Goal: Find specific page/section: Find specific page/section

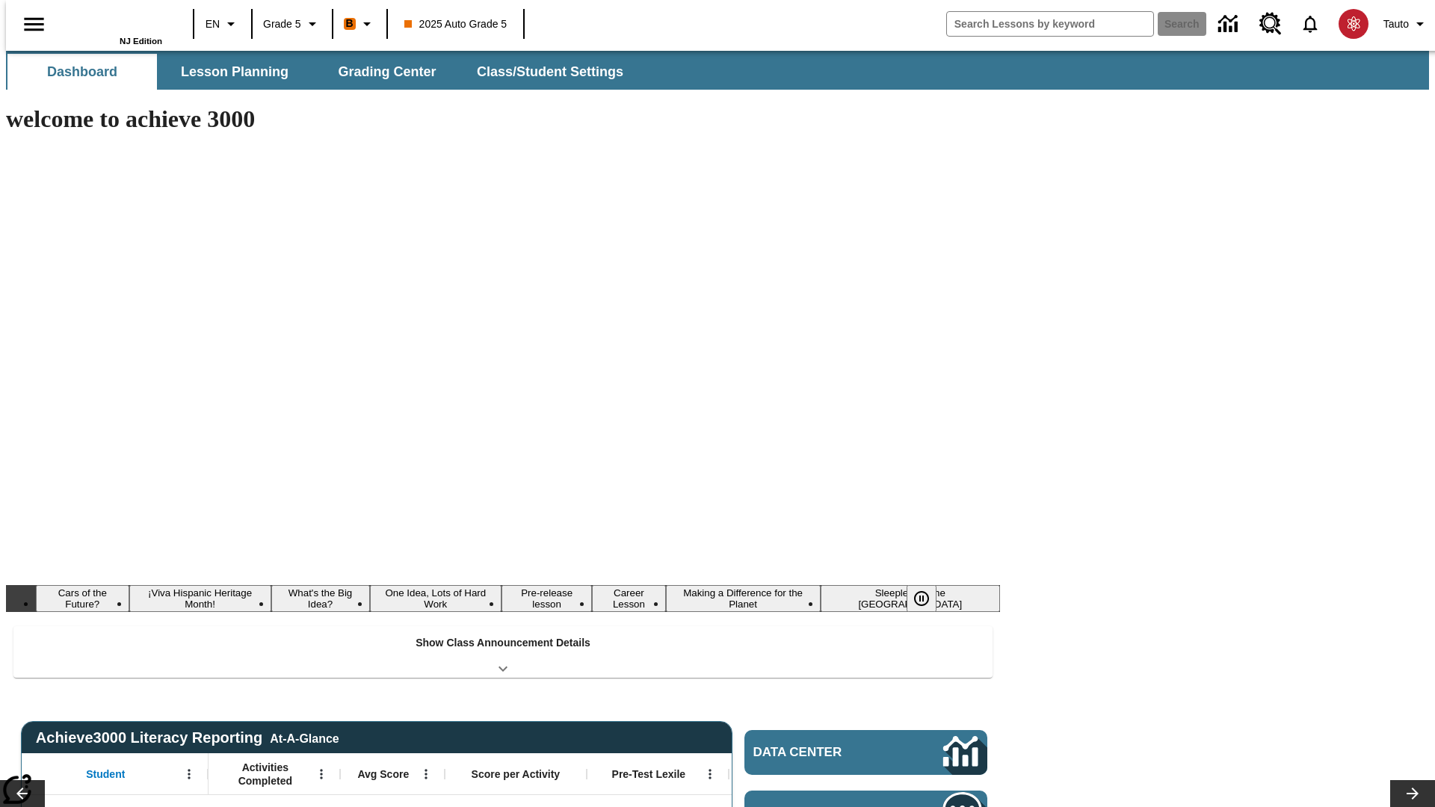
type input "-1"
click at [229, 72] on span "Lesson Planning" at bounding box center [235, 72] width 108 height 17
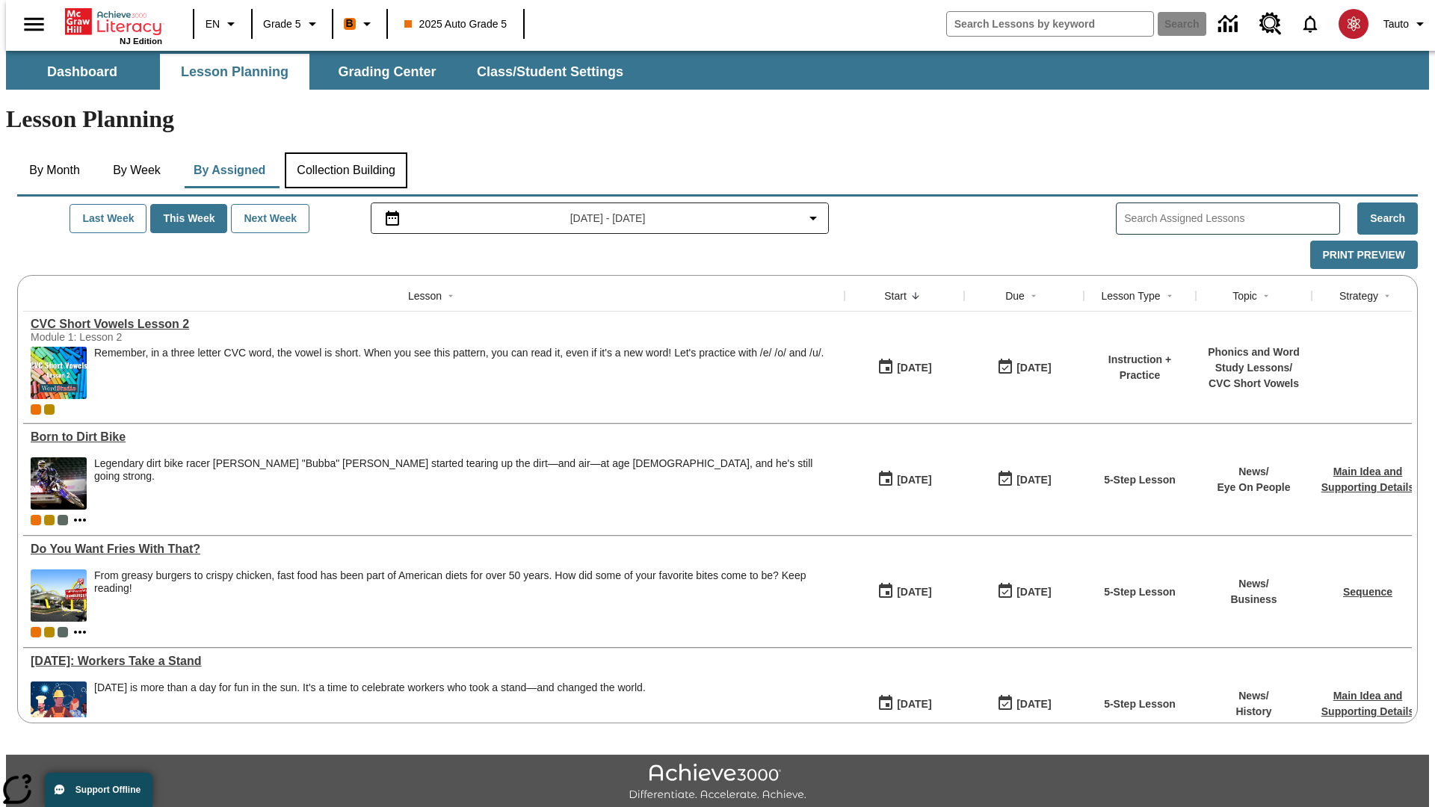
click at [345, 152] on button "Collection Building" at bounding box center [346, 170] width 123 height 36
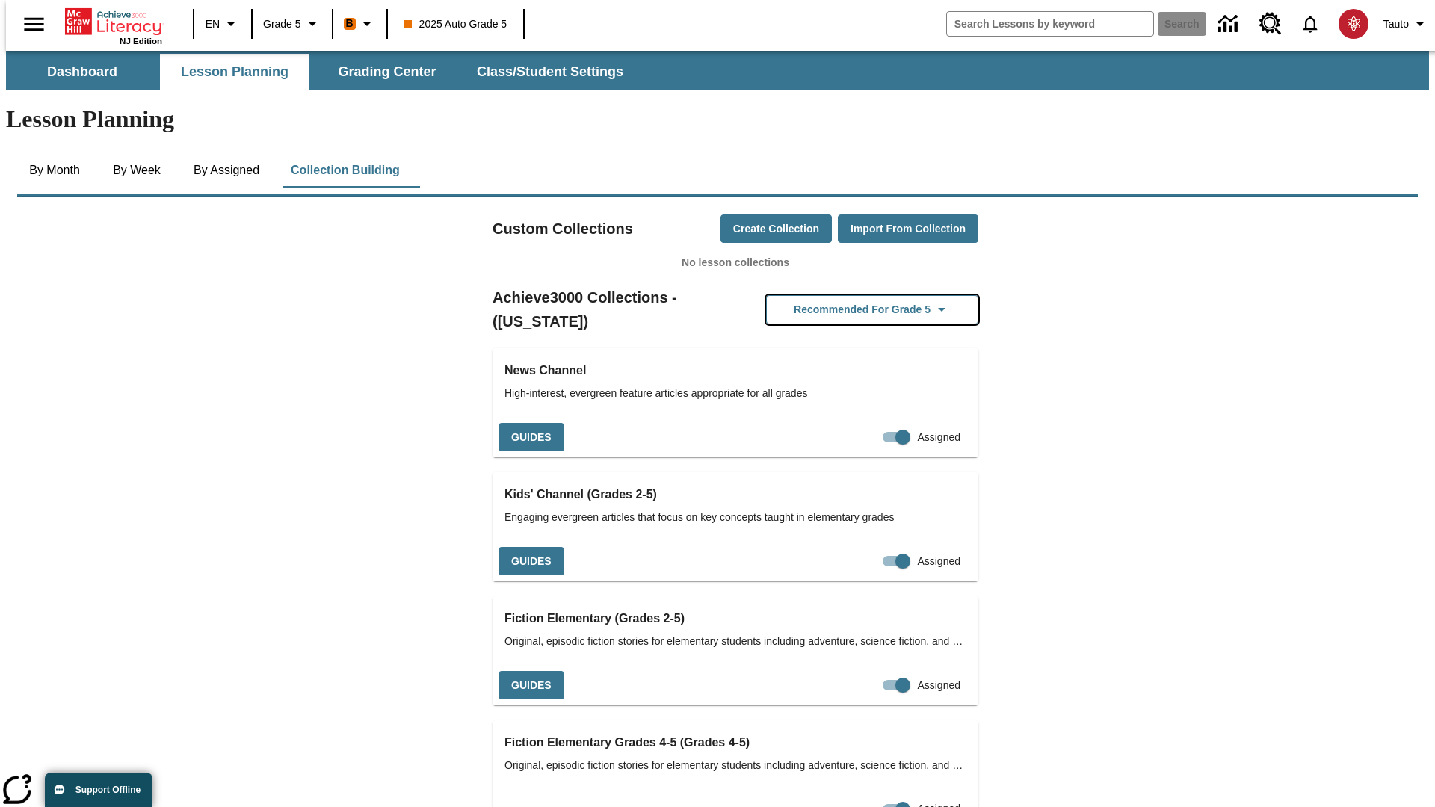
click at [848, 295] on button "Recommended for Grade 5" at bounding box center [872, 309] width 212 height 29
click at [869, 423] on input "Assigned" at bounding box center [902, 437] width 85 height 28
checkbox input "false"
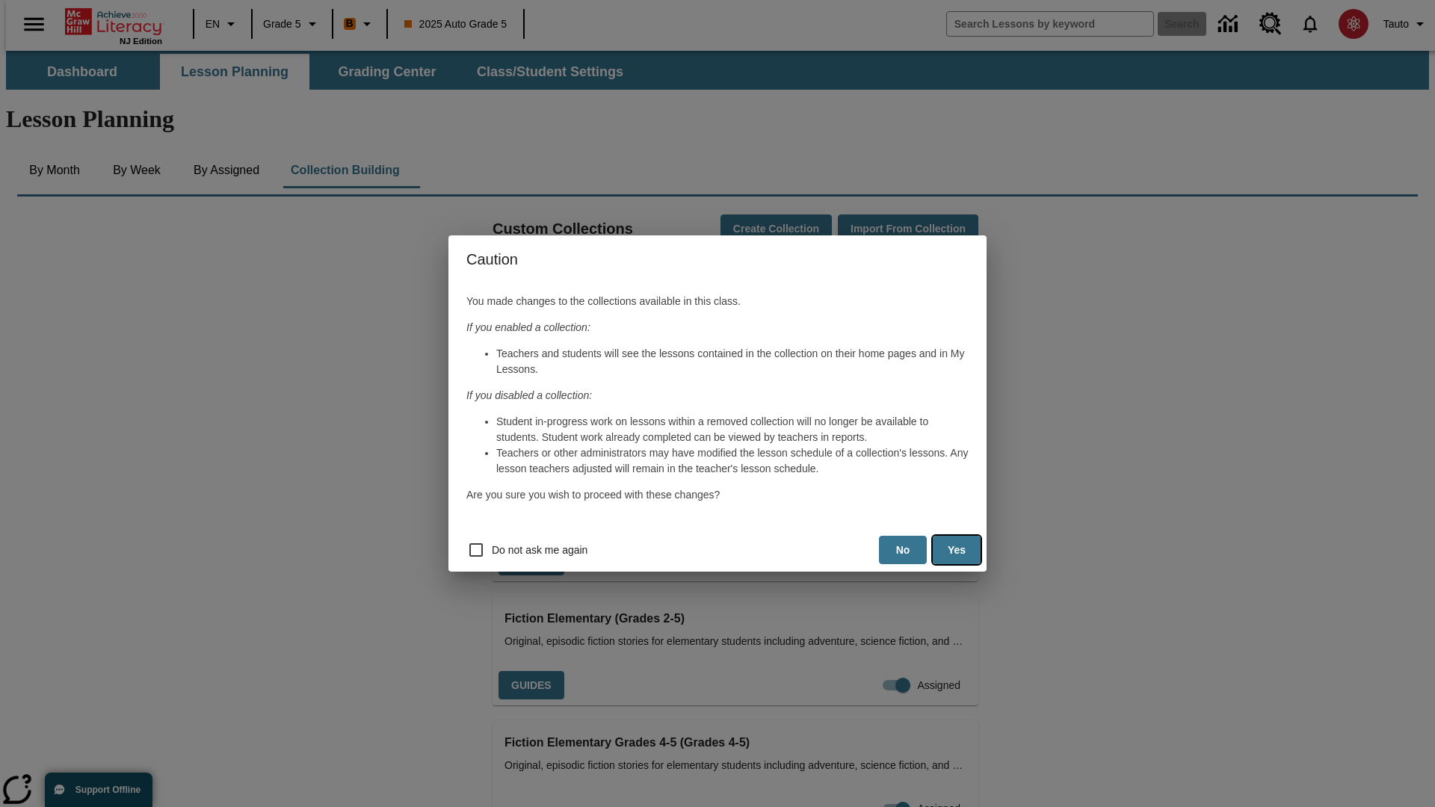
click at [957, 550] on button "Yes" at bounding box center [957, 550] width 48 height 29
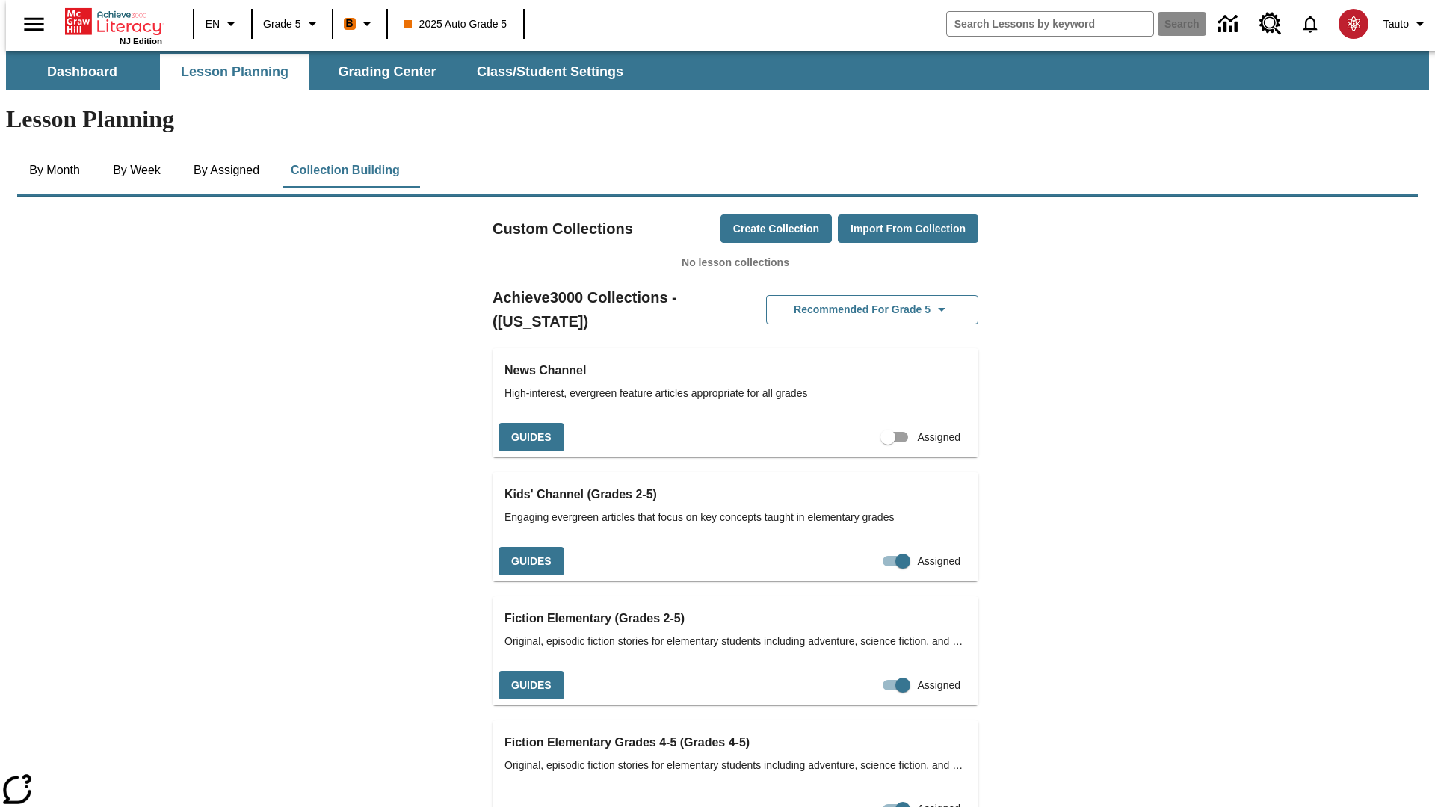
click at [862, 423] on input "Assigned" at bounding box center [887, 437] width 85 height 28
checkbox input "true"
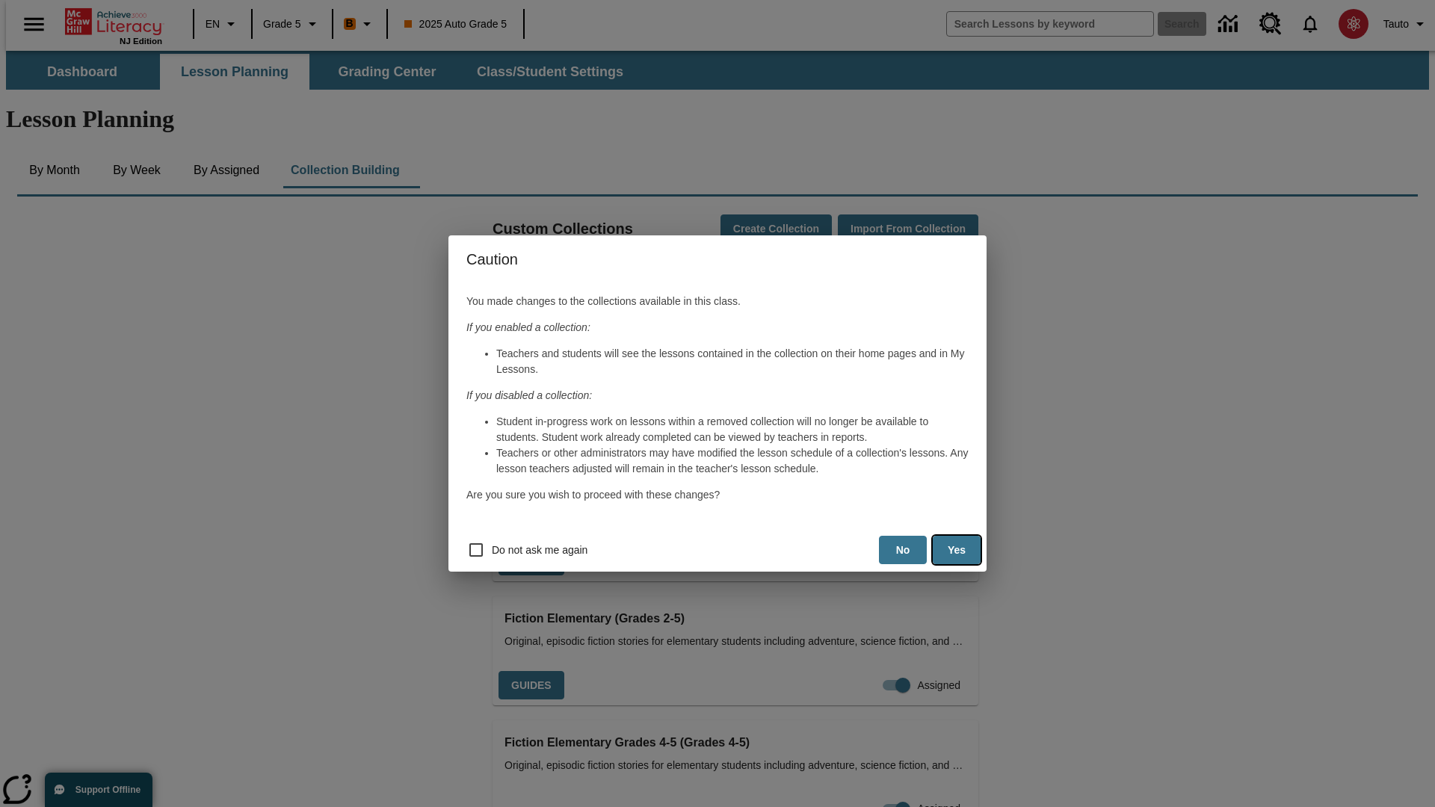
click at [957, 550] on button "Yes" at bounding box center [957, 550] width 48 height 29
